Goal: Transaction & Acquisition: Purchase product/service

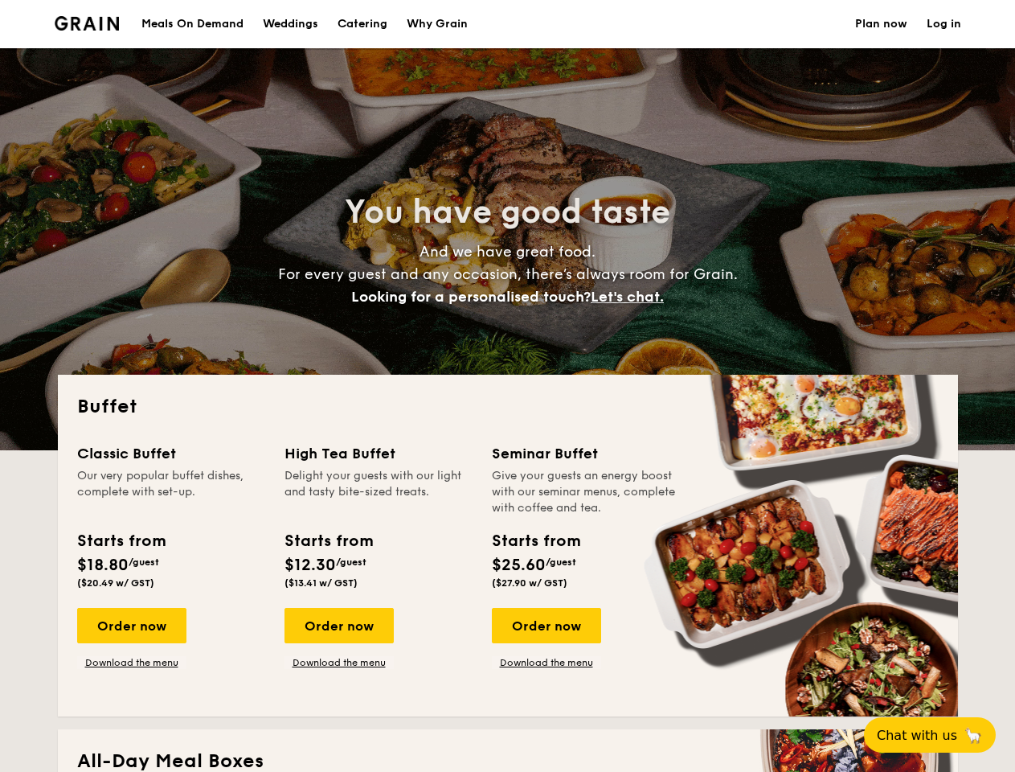
select select
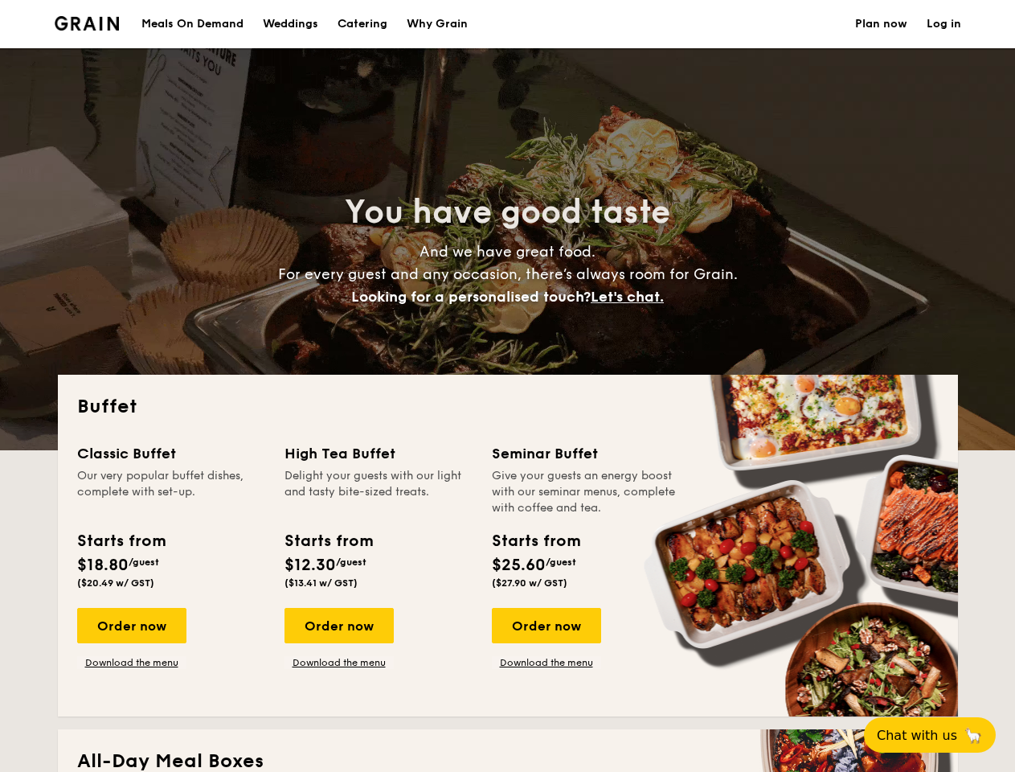
click at [507, 386] on div "Buffet Classic Buffet Our very popular buffet dishes, complete with set-up. Sta…" at bounding box center [508, 546] width 900 height 342
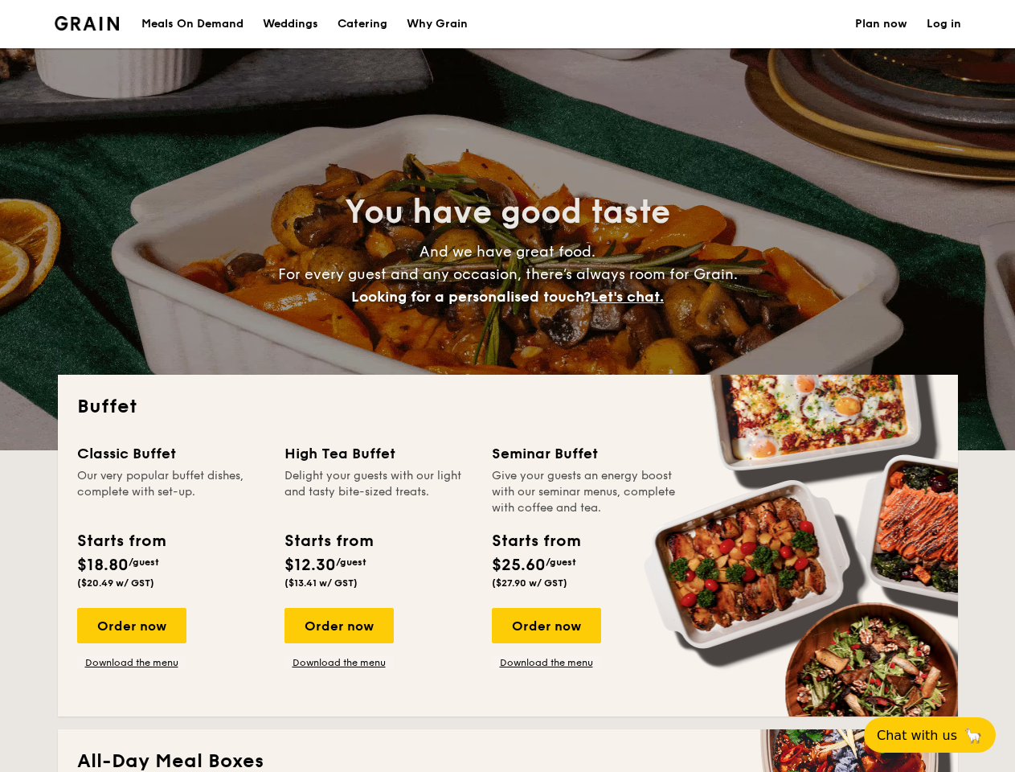
click at [944, 24] on link "Log in" at bounding box center [944, 24] width 35 height 48
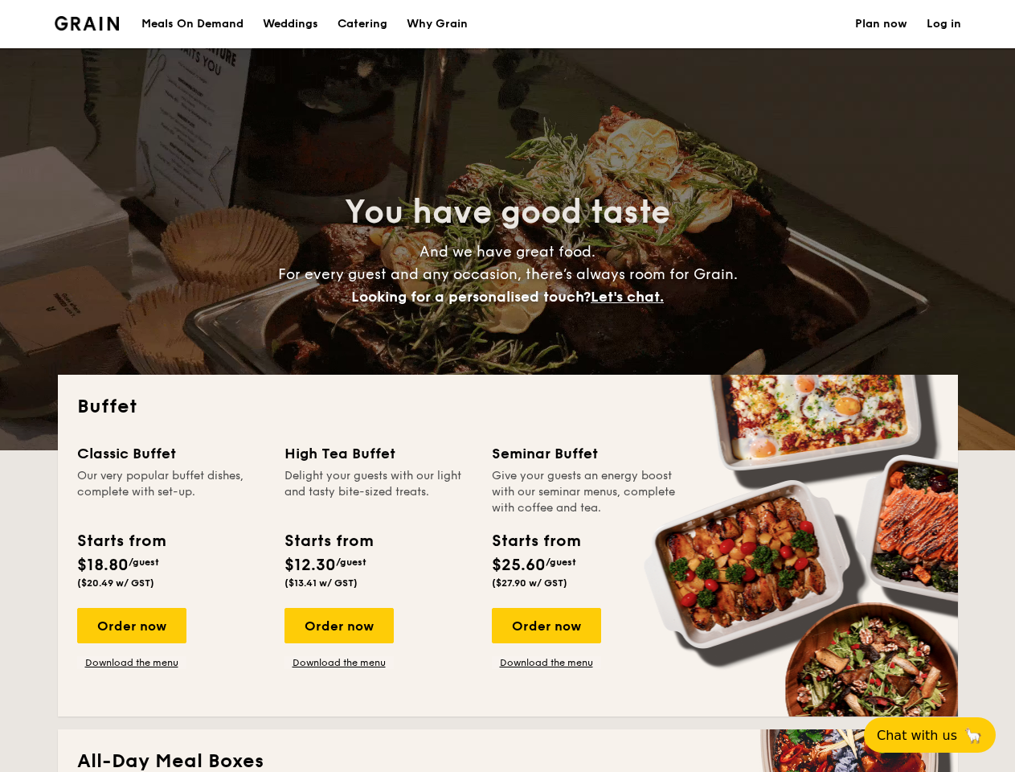
click at [632, 297] on span "Let's chat." at bounding box center [627, 297] width 73 height 18
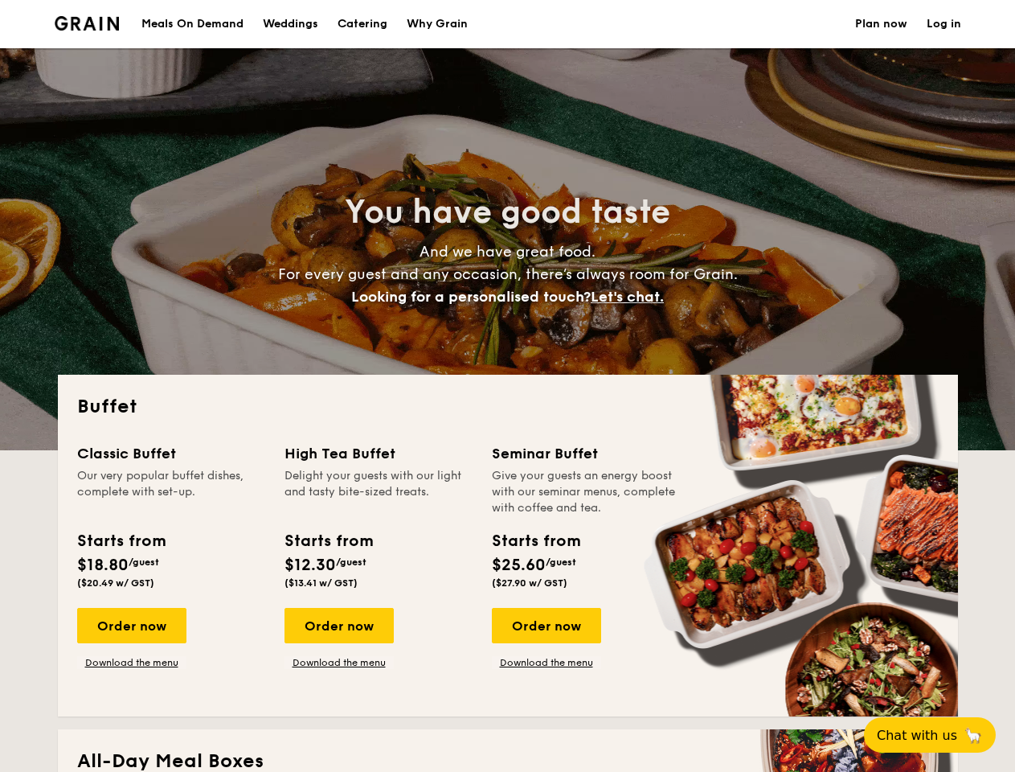
click at [131, 625] on div "Order now" at bounding box center [131, 625] width 109 height 35
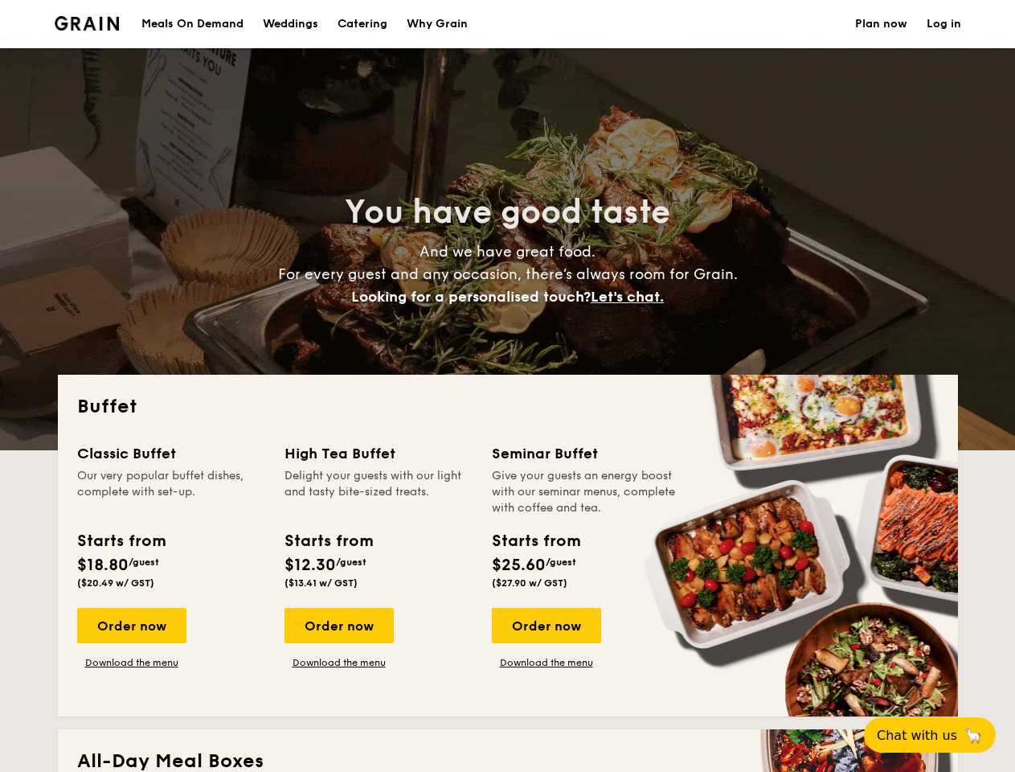
click at [338, 625] on div "Order now" at bounding box center [339, 625] width 109 height 35
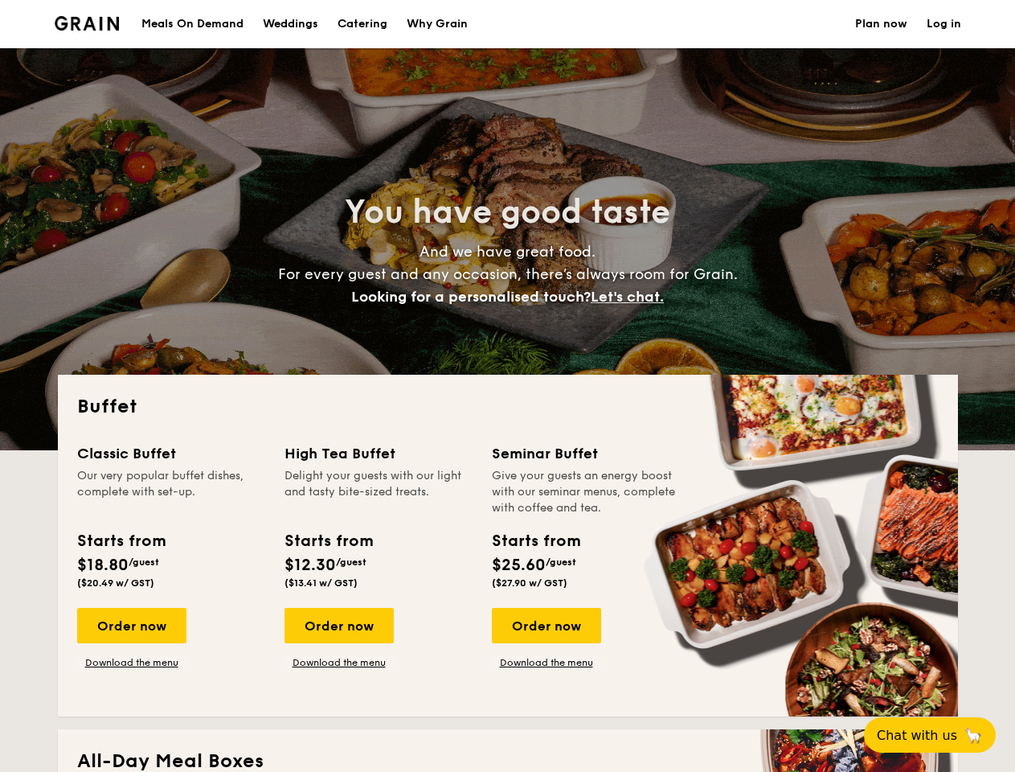
click at [546, 625] on div "Order now" at bounding box center [546, 625] width 109 height 35
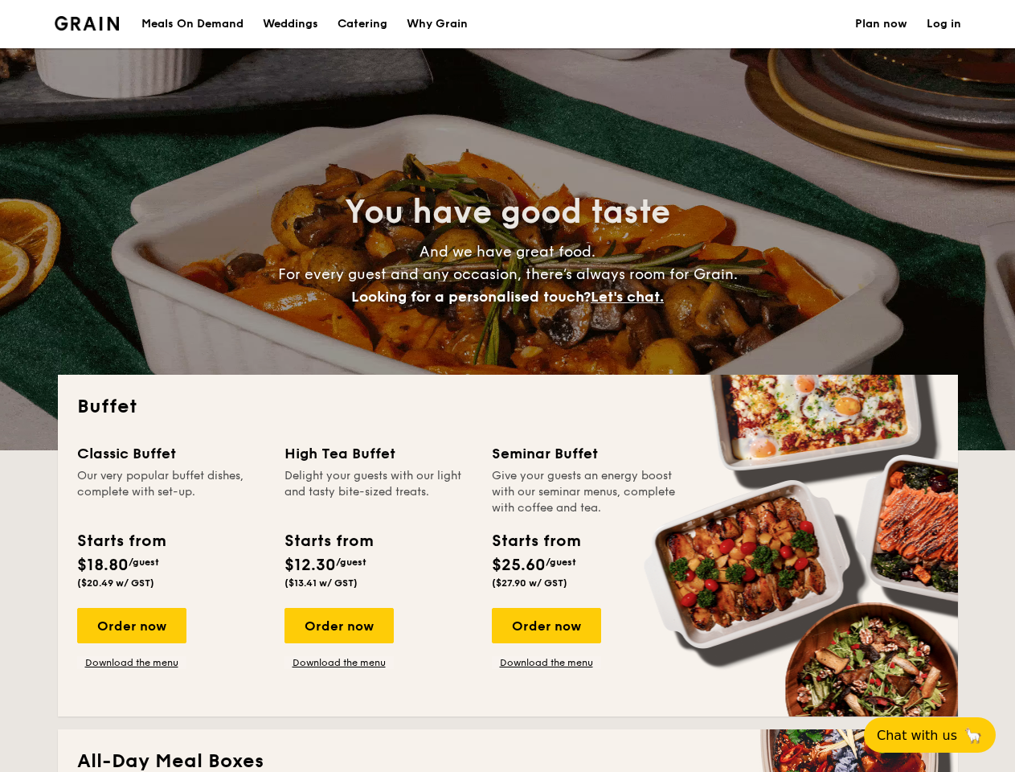
click at [939, 735] on span "Chat with us" at bounding box center [917, 735] width 80 height 15
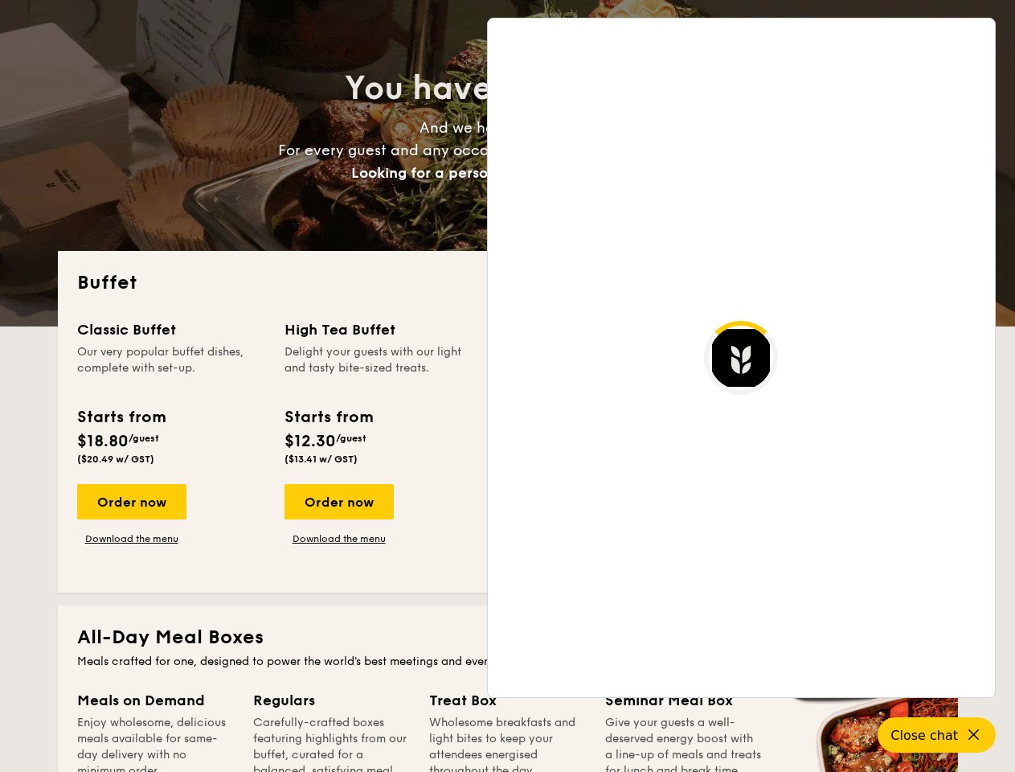
scroll to position [2759, 0]
